Goal: Information Seeking & Learning: Check status

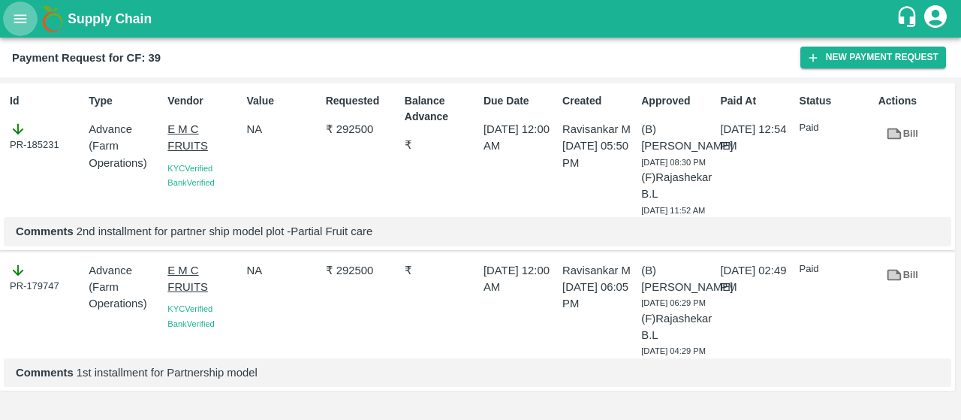
click at [18, 7] on button "open drawer" at bounding box center [20, 19] width 35 height 35
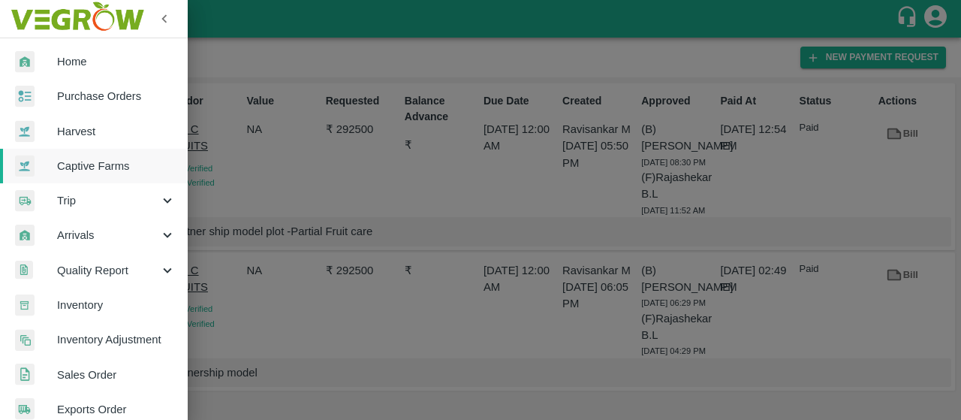
scroll to position [435, 0]
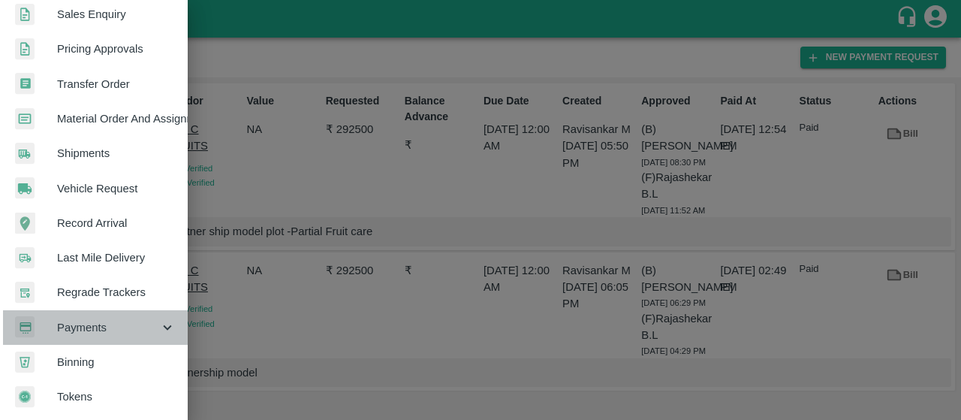
click at [117, 321] on span "Payments" at bounding box center [108, 327] width 102 height 17
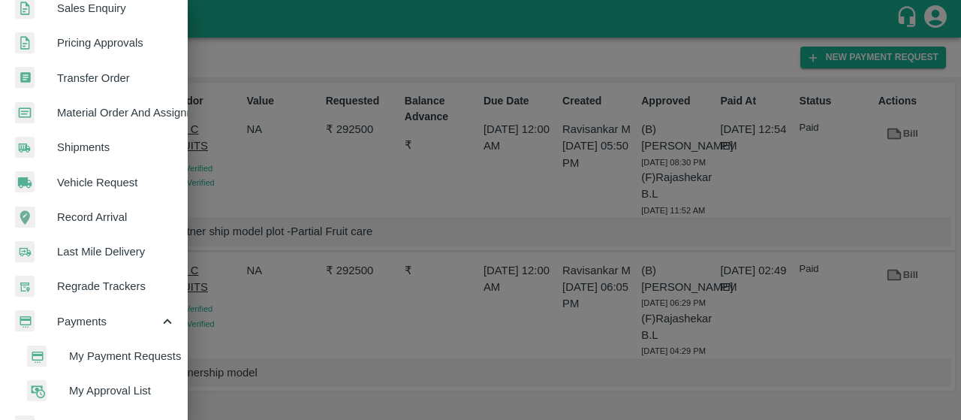
click at [78, 354] on span "My Payment Requests" at bounding box center [122, 356] width 107 height 17
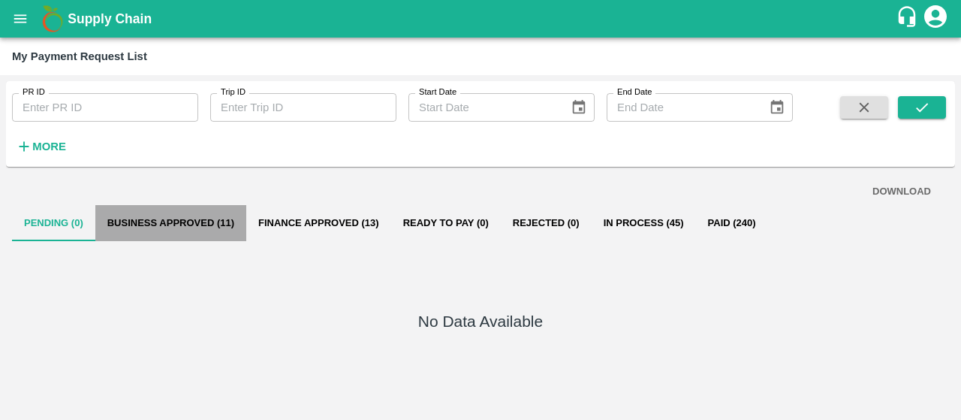
click at [203, 226] on button "Business Approved (11)" at bounding box center [170, 223] width 151 height 36
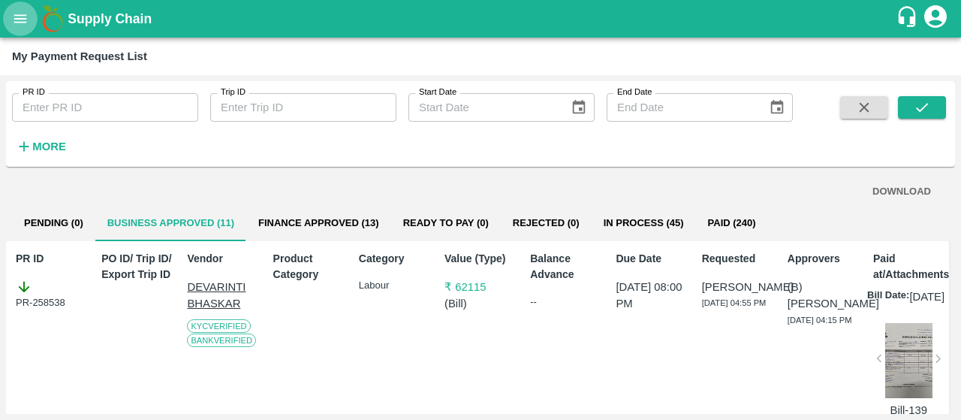
click at [8, 28] on button "open drawer" at bounding box center [20, 19] width 35 height 35
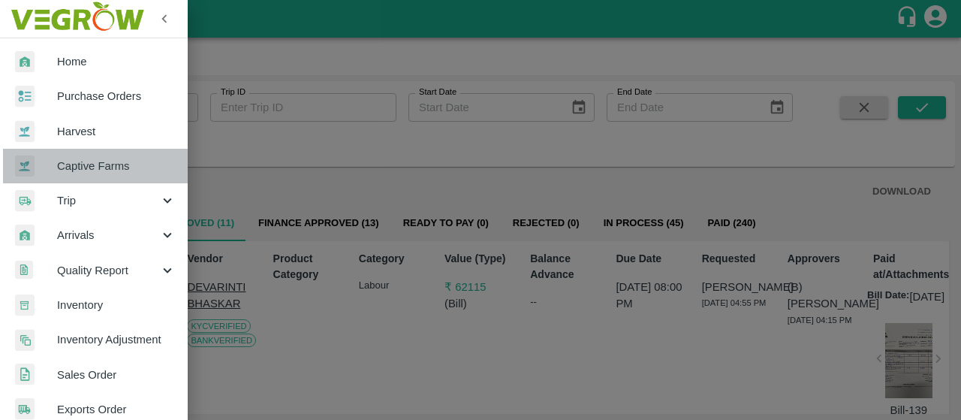
click at [100, 174] on link "Captive Farms" at bounding box center [94, 166] width 188 height 35
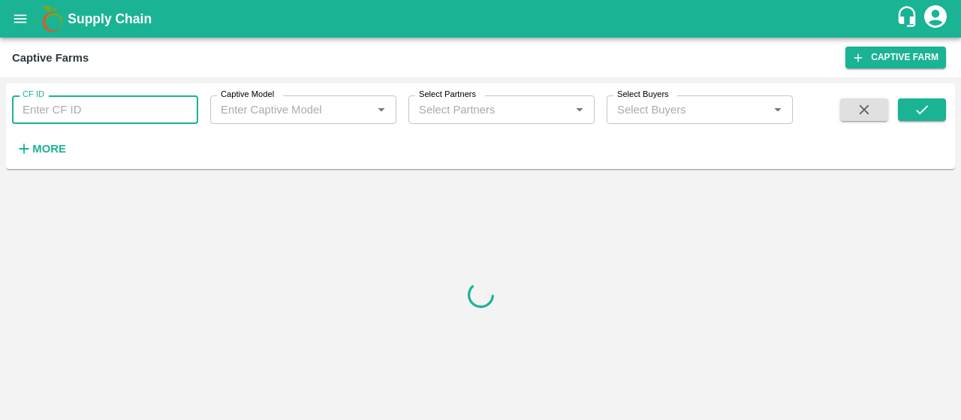
click at [125, 110] on input "CF ID" at bounding box center [105, 109] width 186 height 29
type input "`"
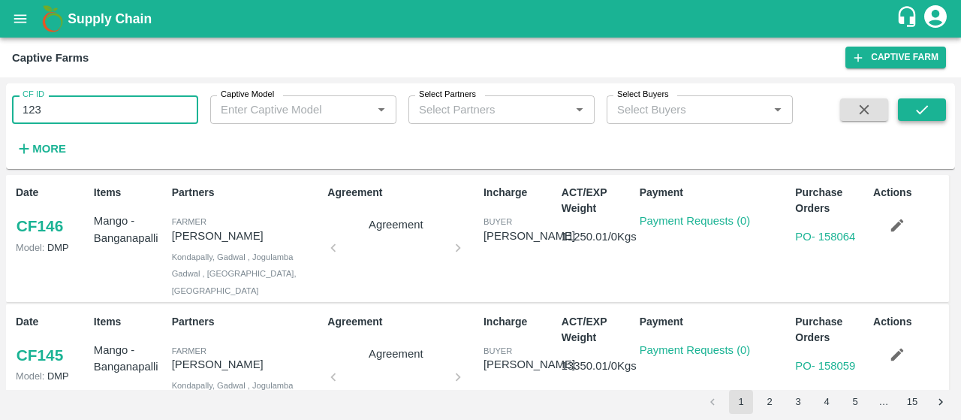
type input "123"
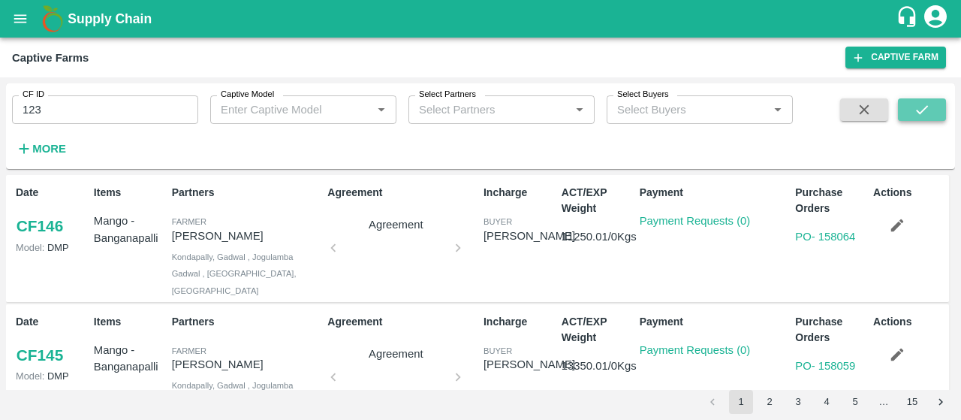
click at [925, 102] on icon "submit" at bounding box center [922, 109] width 17 height 17
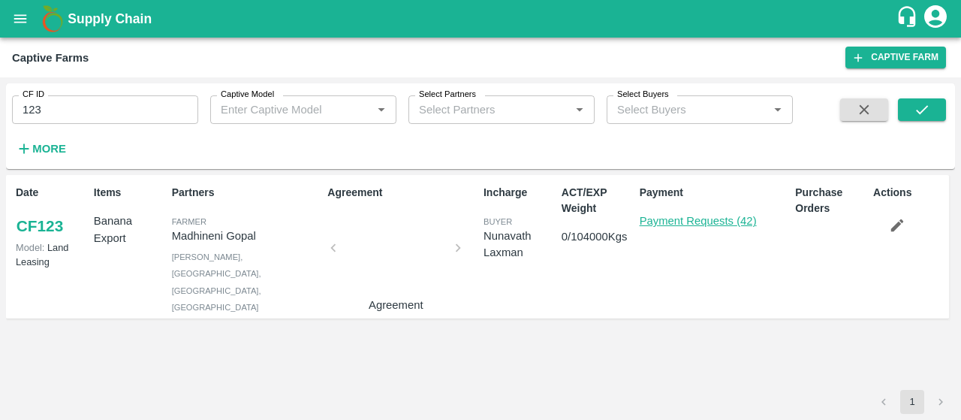
drag, startPoint x: 647, startPoint y: 229, endPoint x: 657, endPoint y: 220, distance: 13.3
click at [657, 220] on p "Payment Requests (42)" at bounding box center [698, 220] width 117 height 17
click at [657, 220] on link "Payment Requests (42)" at bounding box center [698, 221] width 117 height 12
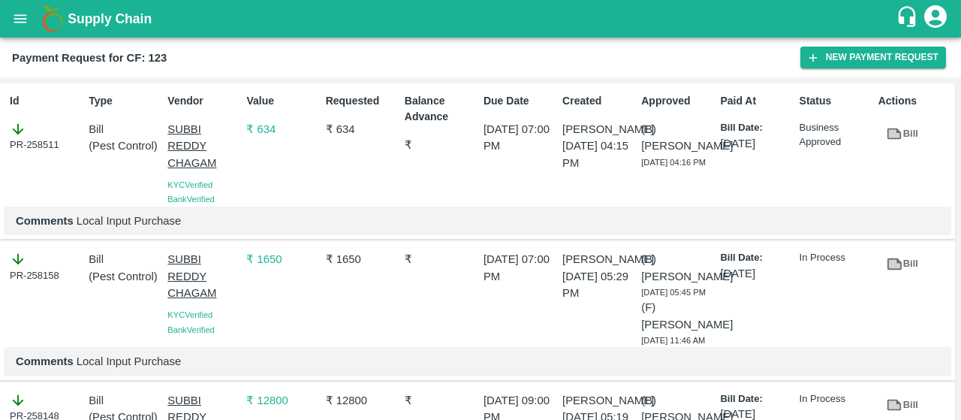
scroll to position [987, 0]
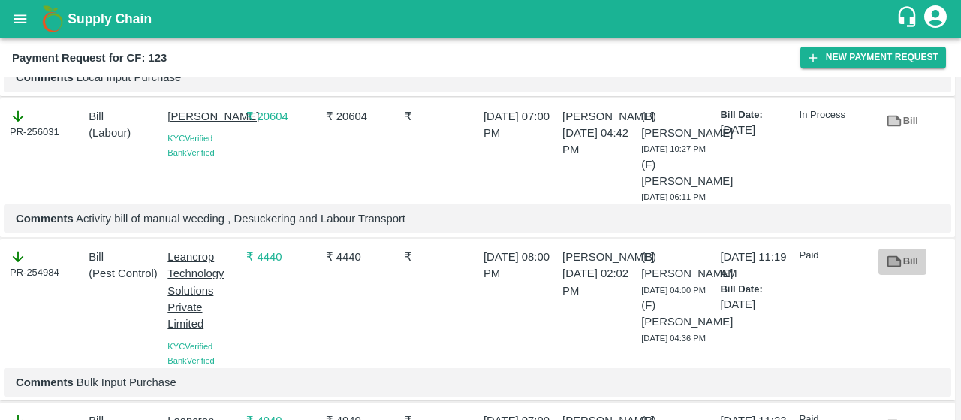
click at [886, 253] on icon at bounding box center [894, 261] width 17 height 17
click at [19, 14] on icon "open drawer" at bounding box center [20, 18] width 13 height 8
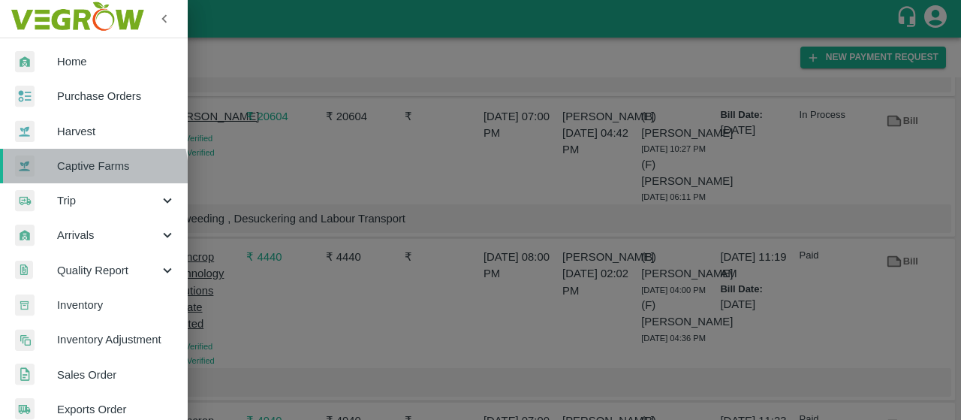
click at [78, 173] on span "Captive Farms" at bounding box center [116, 166] width 119 height 17
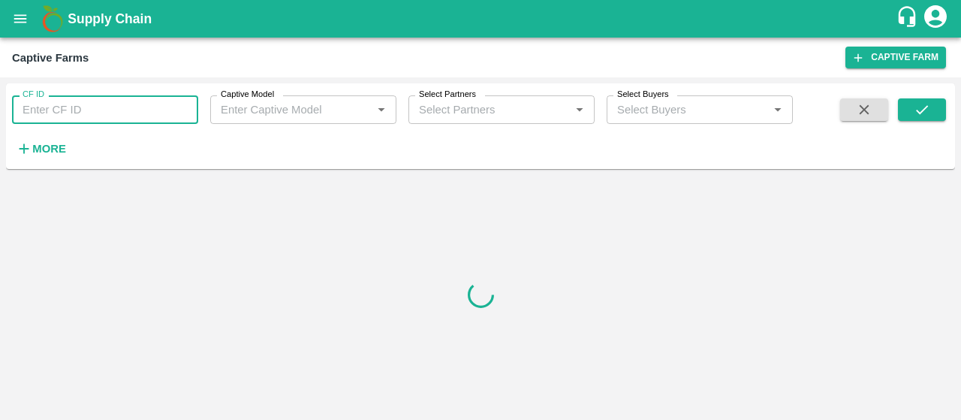
click at [77, 110] on input "CF ID" at bounding box center [105, 109] width 186 height 29
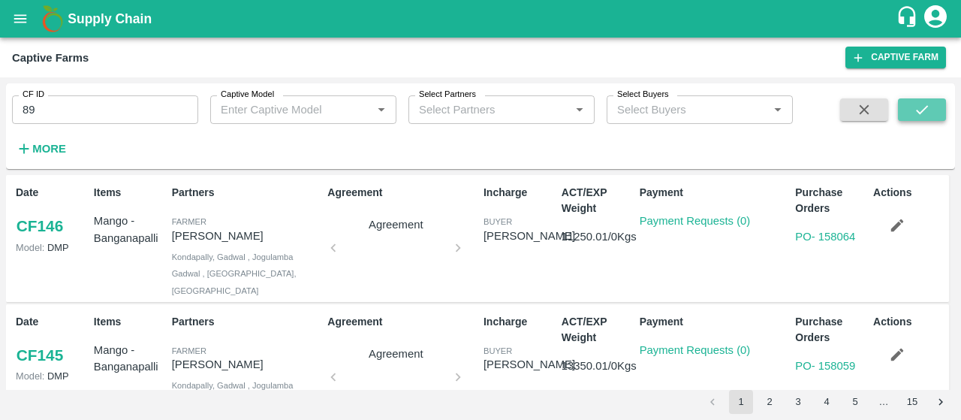
click at [923, 111] on icon "submit" at bounding box center [922, 109] width 12 height 9
click at [937, 109] on button "submit" at bounding box center [922, 109] width 48 height 23
click at [122, 119] on input "89" at bounding box center [105, 109] width 186 height 29
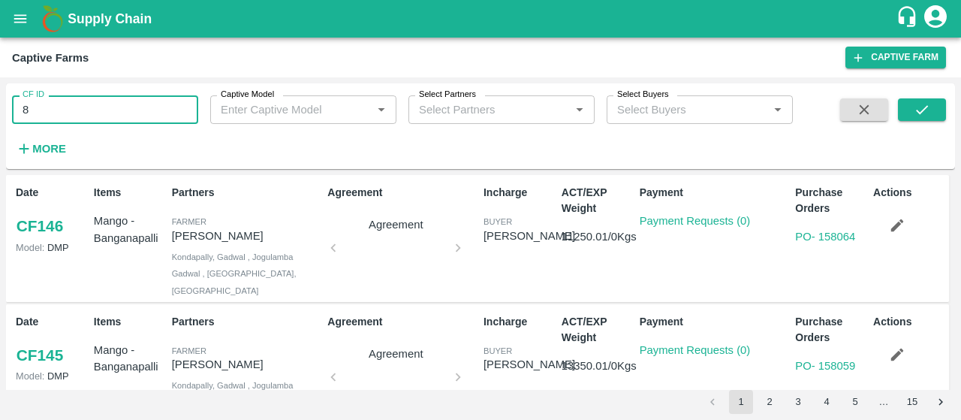
type input "8"
type input "89"
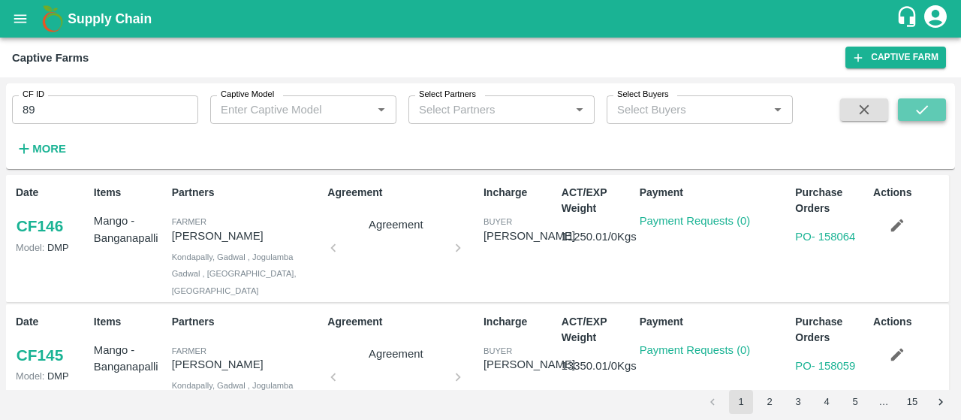
click at [925, 99] on button "submit" at bounding box center [922, 109] width 48 height 23
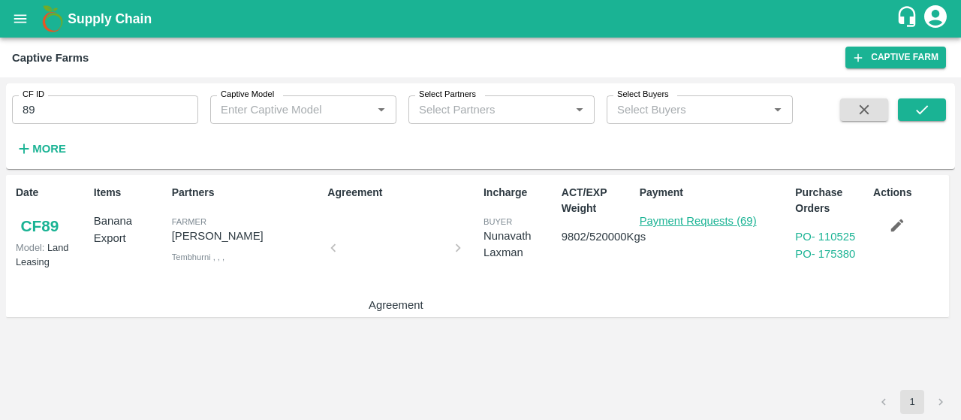
click at [700, 215] on link "Payment Requests (69)" at bounding box center [698, 221] width 117 height 12
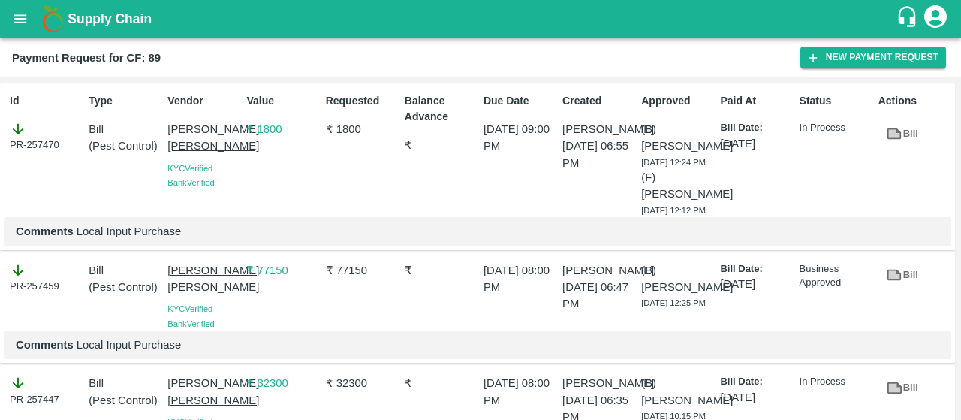
scroll to position [9628, 0]
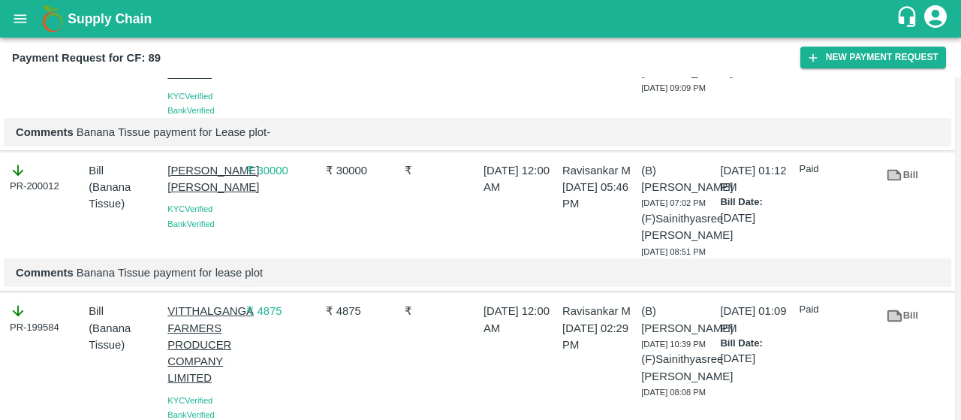
click at [15, 19] on icon "open drawer" at bounding box center [20, 18] width 13 height 8
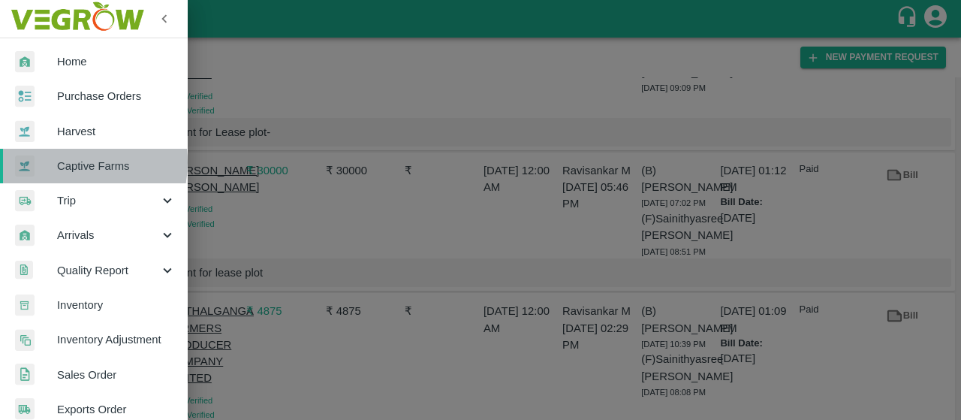
click at [71, 163] on span "Captive Farms" at bounding box center [116, 166] width 119 height 17
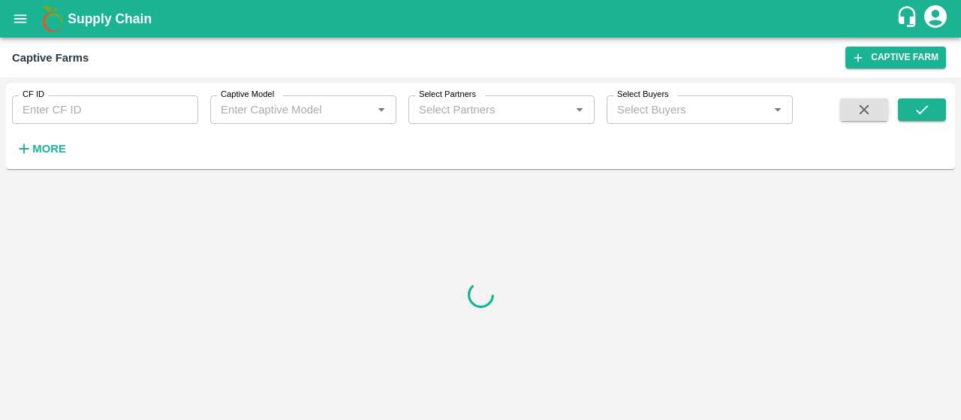
drag, startPoint x: 69, startPoint y: 92, endPoint x: 57, endPoint y: 100, distance: 14.2
click at [57, 100] on div "CF ID CF ID" at bounding box center [99, 103] width 198 height 41
click at [57, 100] on input "CF ID" at bounding box center [105, 109] width 186 height 29
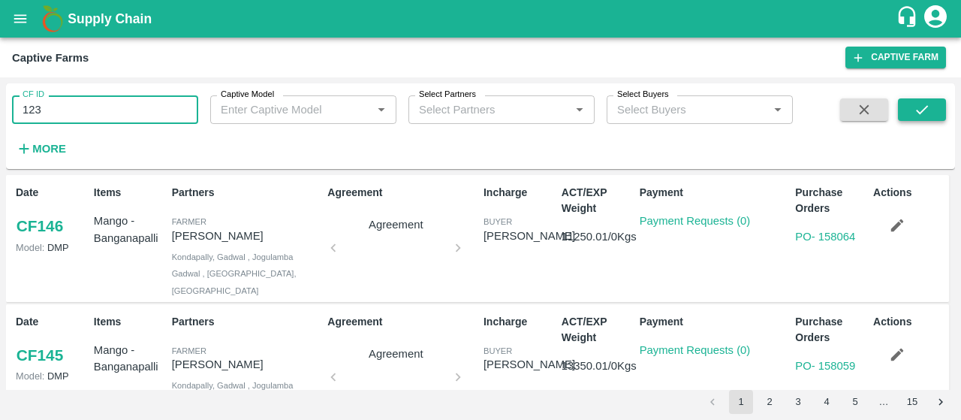
type input "123"
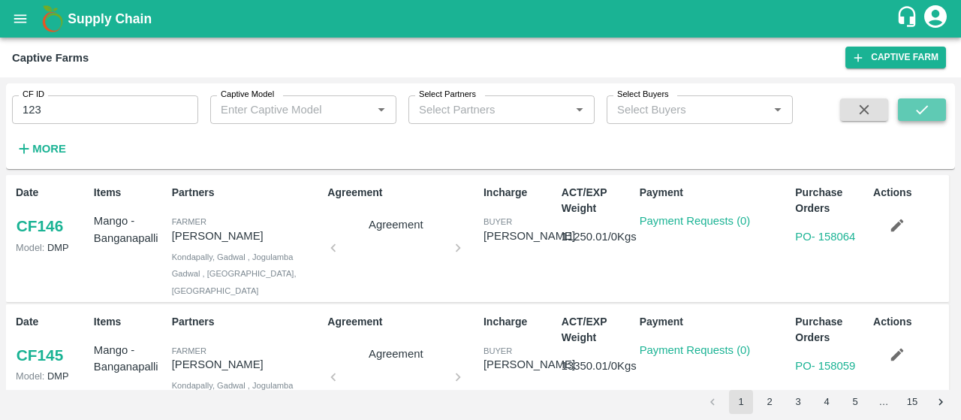
click at [923, 118] on icon "submit" at bounding box center [922, 109] width 17 height 17
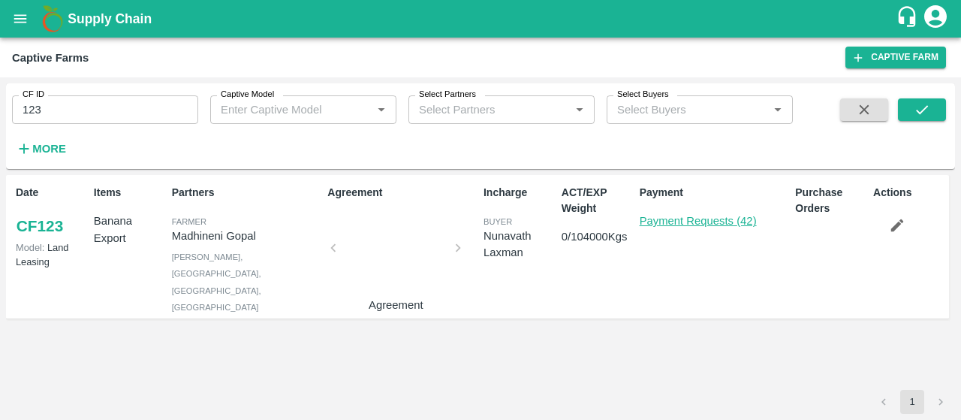
click at [691, 221] on link "Payment Requests (42)" at bounding box center [698, 221] width 117 height 12
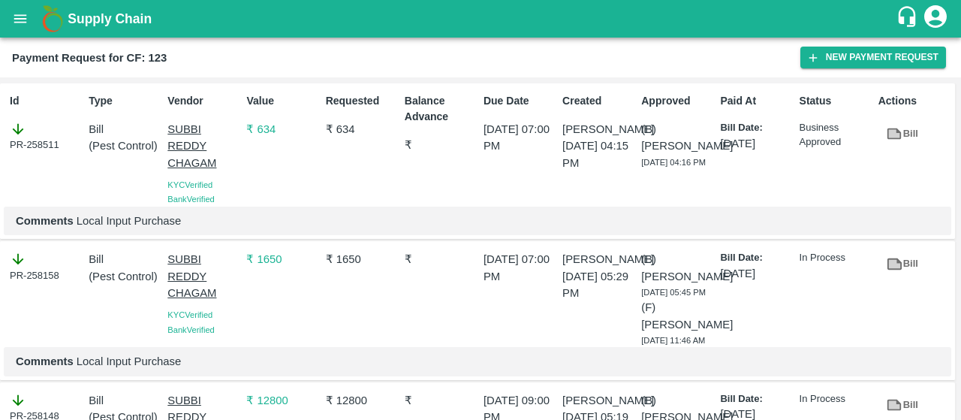
scroll to position [1314, 0]
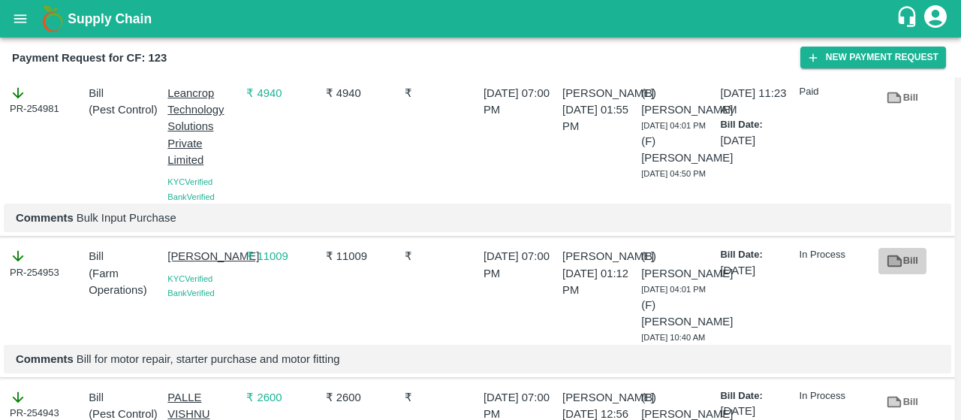
click at [904, 248] on link "Bill" at bounding box center [902, 261] width 48 height 26
click at [27, 22] on icon "open drawer" at bounding box center [20, 19] width 17 height 17
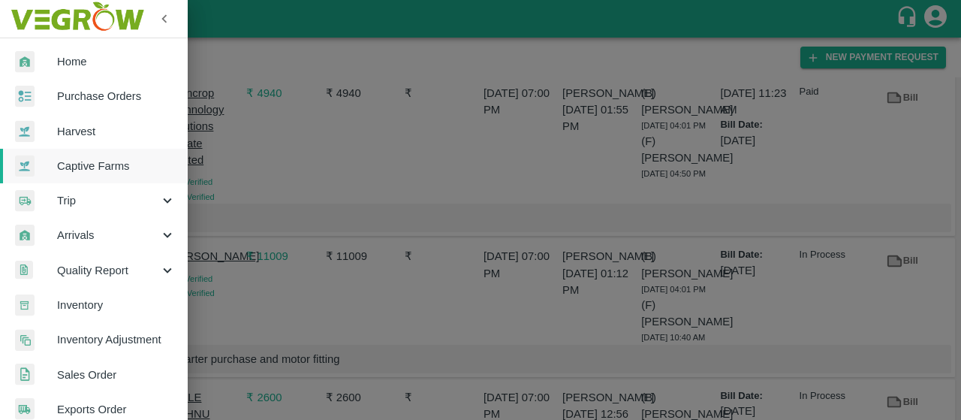
click at [90, 315] on link "Inventory" at bounding box center [94, 305] width 188 height 35
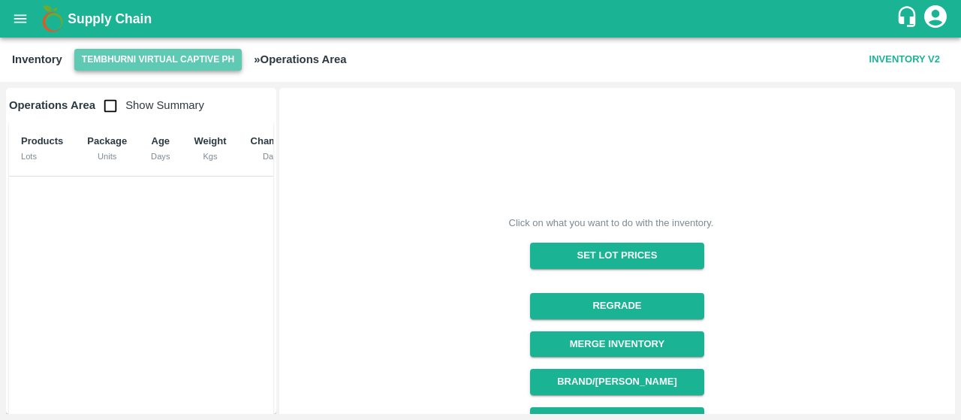
click at [159, 55] on button "Tembhurni Virtual Captive PH" at bounding box center [158, 60] width 168 height 22
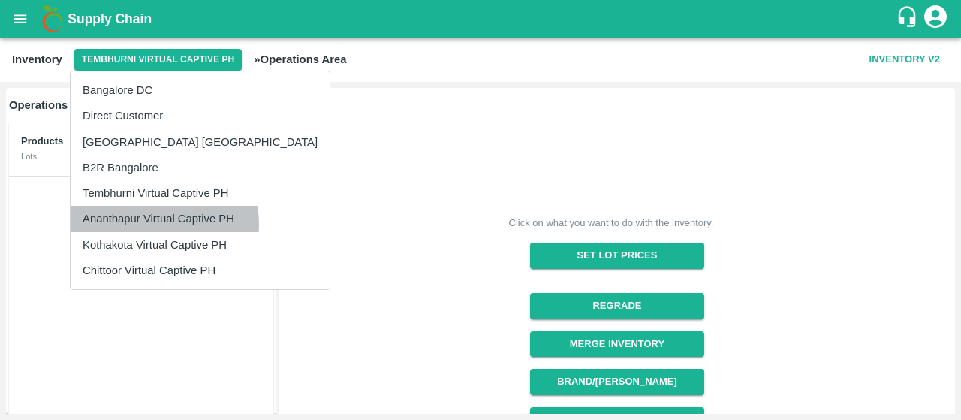
click at [164, 224] on li "Ananthapur Virtual Captive PH" at bounding box center [200, 219] width 259 height 26
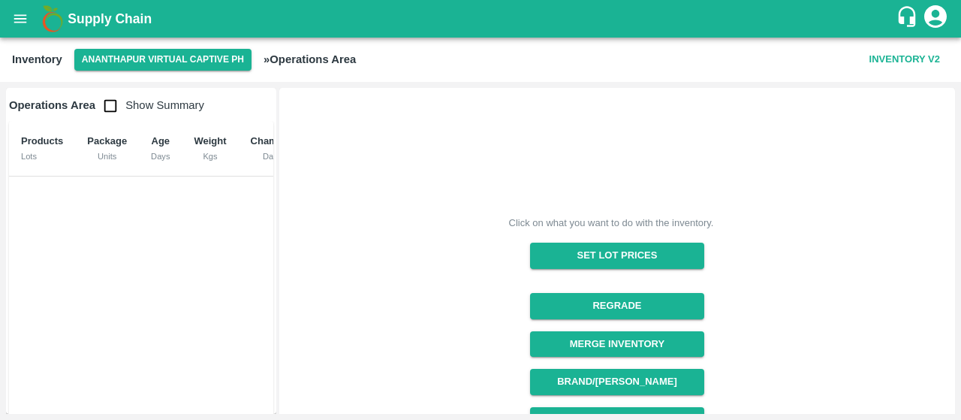
scroll to position [293, 0]
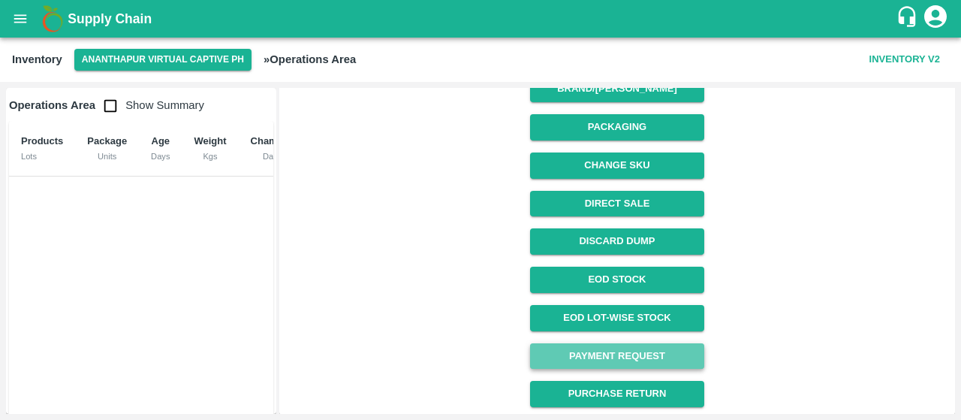
click at [638, 351] on link "Payment Request" at bounding box center [616, 356] width 173 height 26
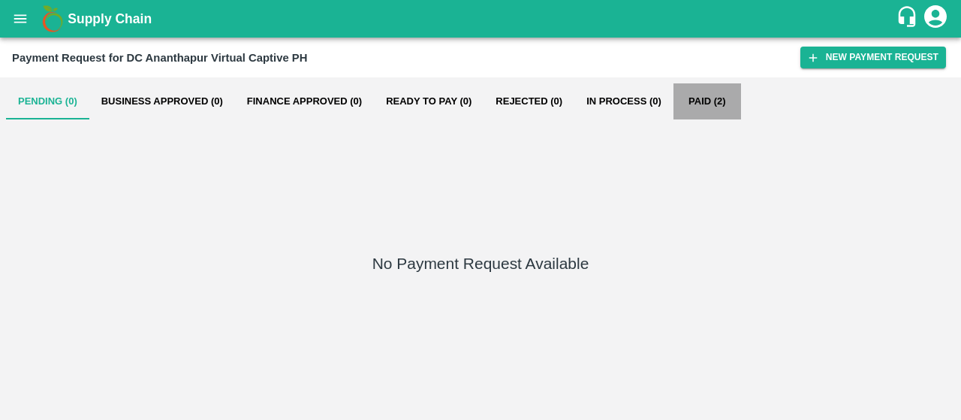
click at [707, 94] on button "Paid (2)" at bounding box center [707, 101] width 68 height 36
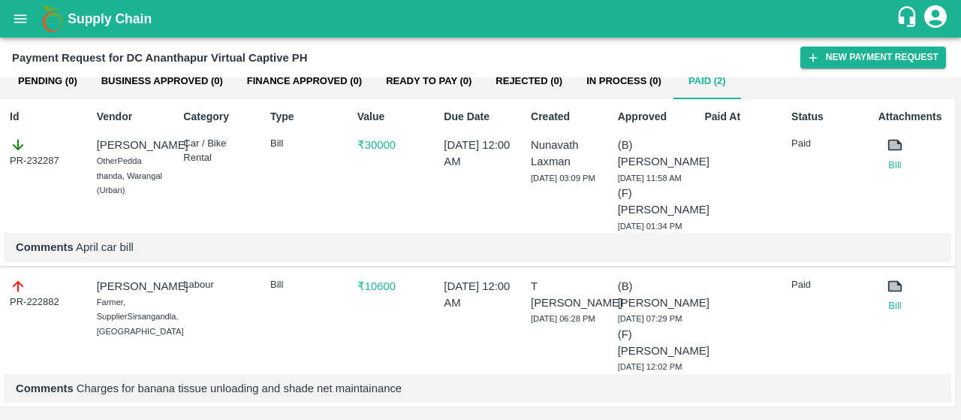
scroll to position [30, 0]
drag, startPoint x: 60, startPoint y: 304, endPoint x: 5, endPoint y: 305, distance: 55.6
click at [5, 305] on div "PR-222882" at bounding box center [43, 323] width 79 height 102
copy div "PR-222882"
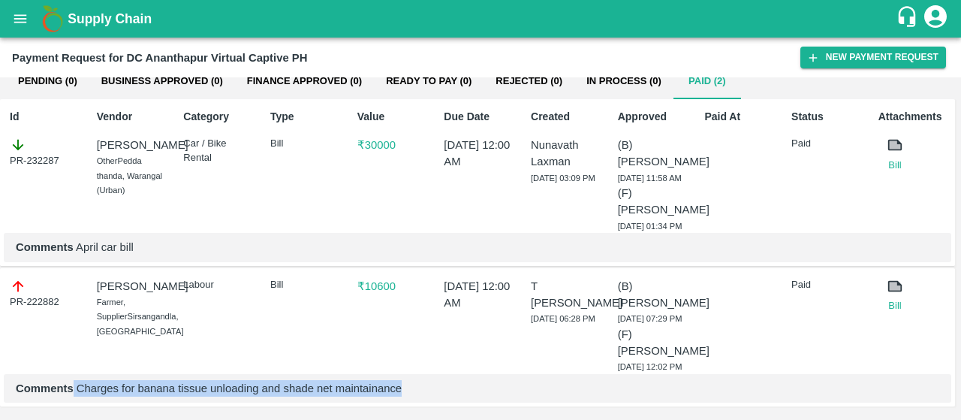
drag, startPoint x: 74, startPoint y: 386, endPoint x: 418, endPoint y: 402, distance: 344.2
click at [418, 402] on div "Comments Charges for banana tissue unloading and shade net maintainance" at bounding box center [477, 388] width 947 height 29
copy p "Charges for banana tissue unloading and shade net maintainance"
